Goal: Check status: Check status

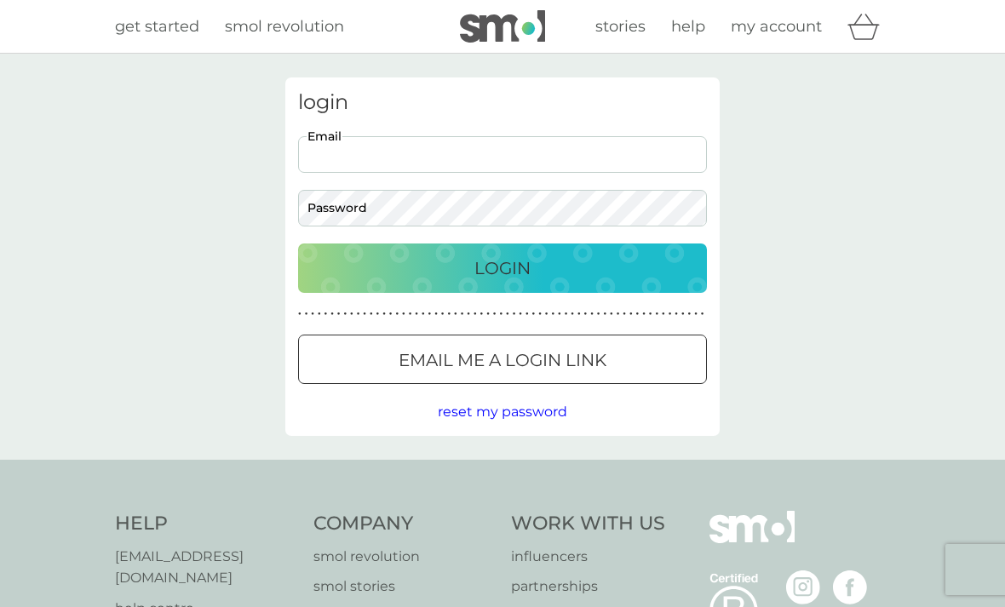
type input "[EMAIL_ADDRESS][DOMAIN_NAME]"
click at [502, 267] on button "Login" at bounding box center [502, 268] width 409 height 49
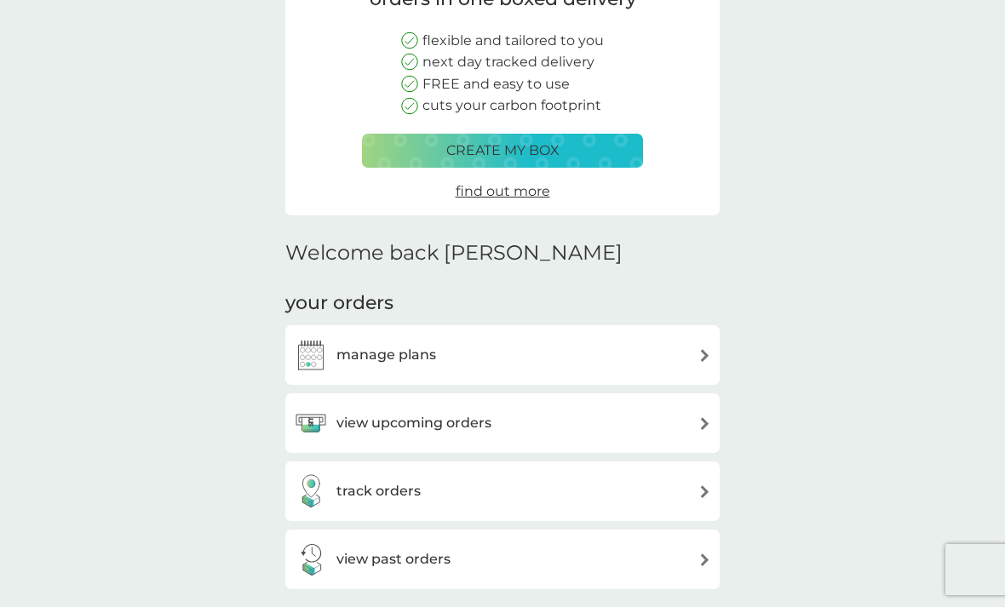
scroll to position [209, 0]
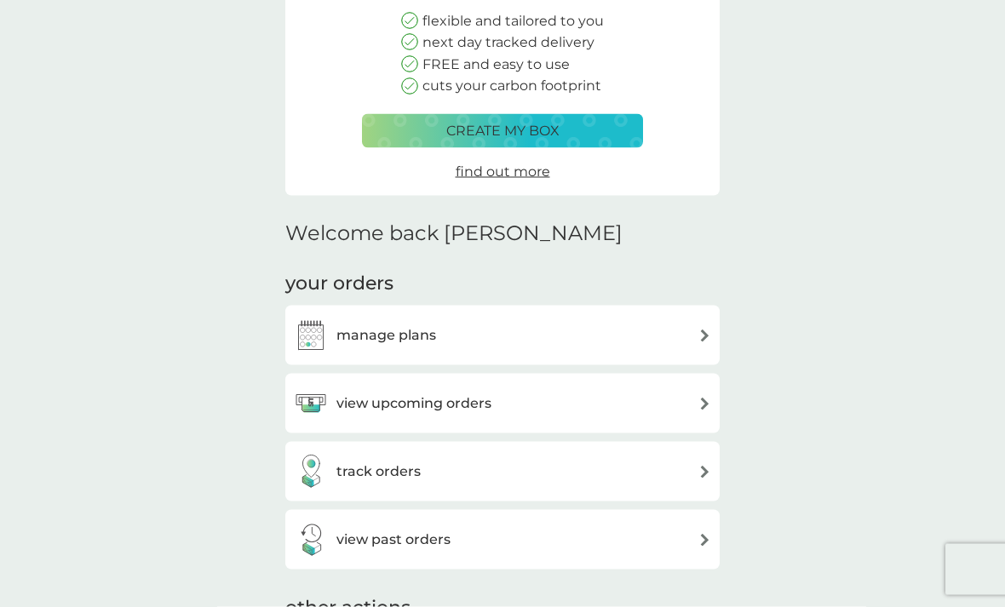
click at [691, 404] on div "view upcoming orders" at bounding box center [502, 404] width 417 height 34
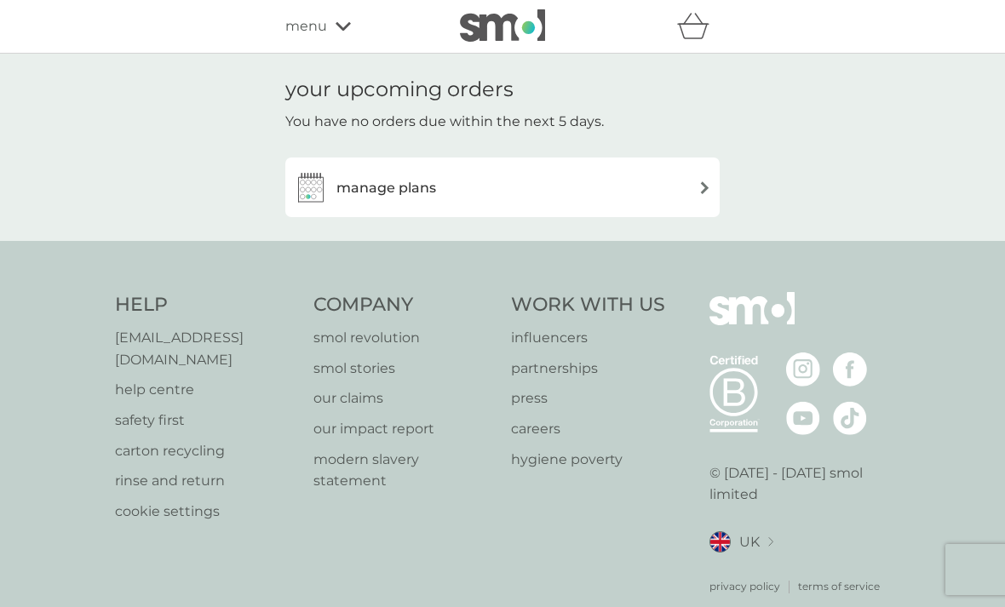
click at [700, 186] on img at bounding box center [704, 187] width 13 height 13
